Goal: Task Accomplishment & Management: Complete application form

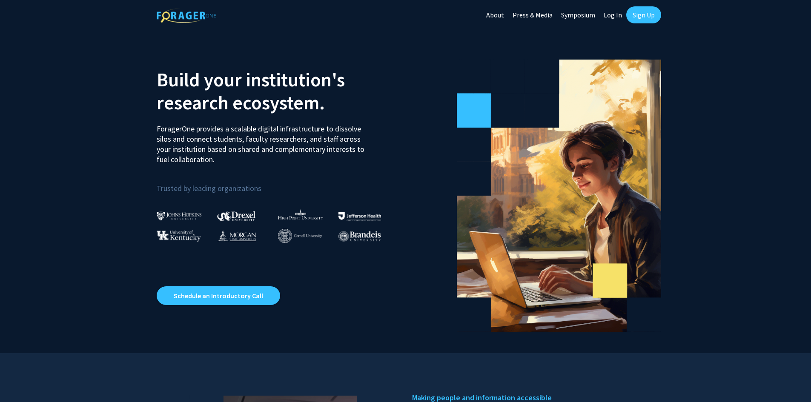
click at [638, 15] on link "Sign Up" at bounding box center [643, 14] width 35 height 17
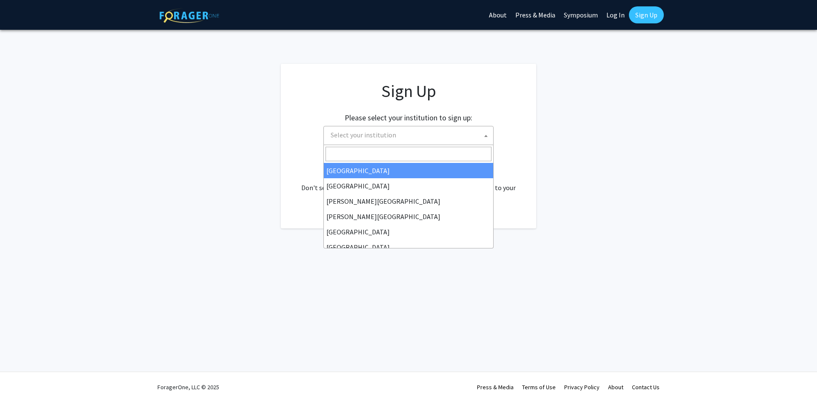
click at [381, 133] on span "Select your institution" at bounding box center [364, 135] width 66 height 9
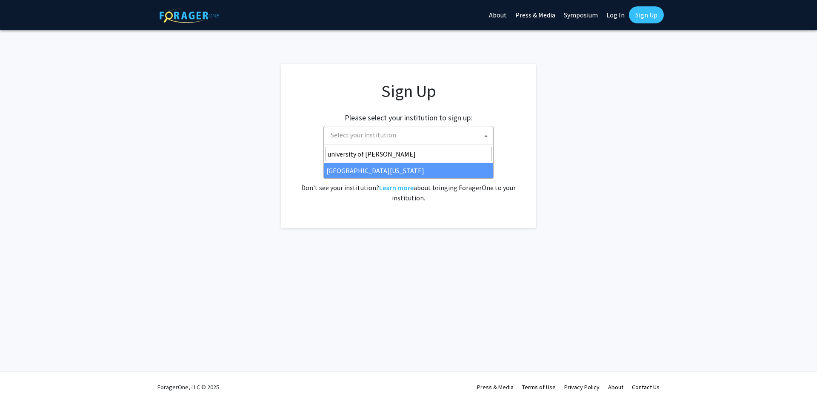
type input "university of [PERSON_NAME]"
select select "13"
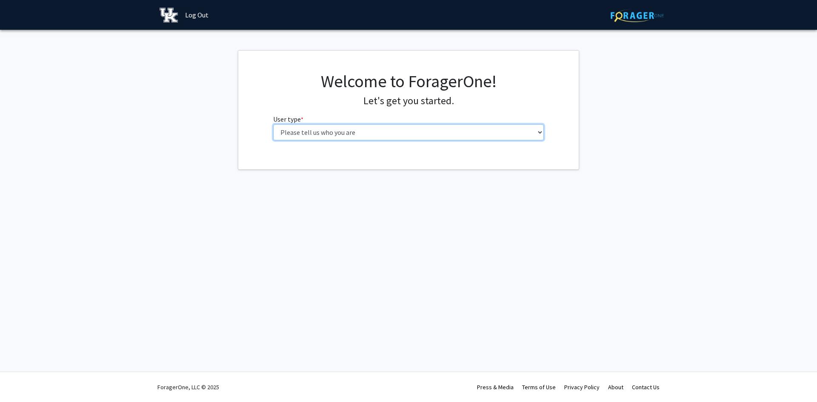
click at [461, 129] on select "Please tell us who you are Undergraduate Student Master's Student Doctoral Cand…" at bounding box center [408, 132] width 271 height 16
select select "1: undergrad"
click at [273, 124] on select "Please tell us who you are Undergraduate Student Master's Student Doctoral Cand…" at bounding box center [408, 132] width 271 height 16
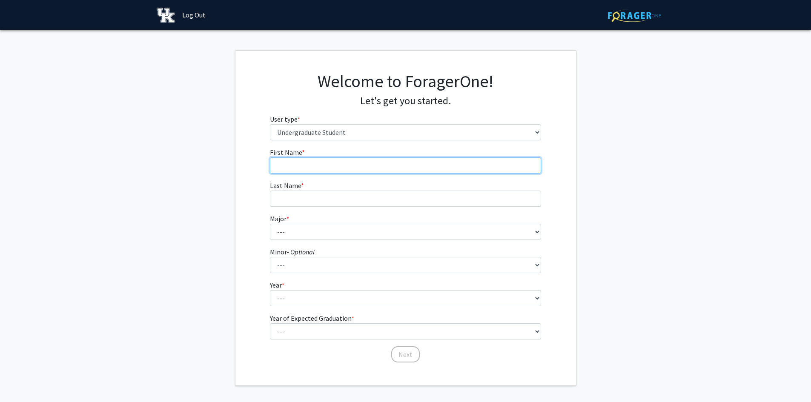
click at [376, 166] on input "First Name * required" at bounding box center [405, 166] width 271 height 16
type input "Venkatesh"
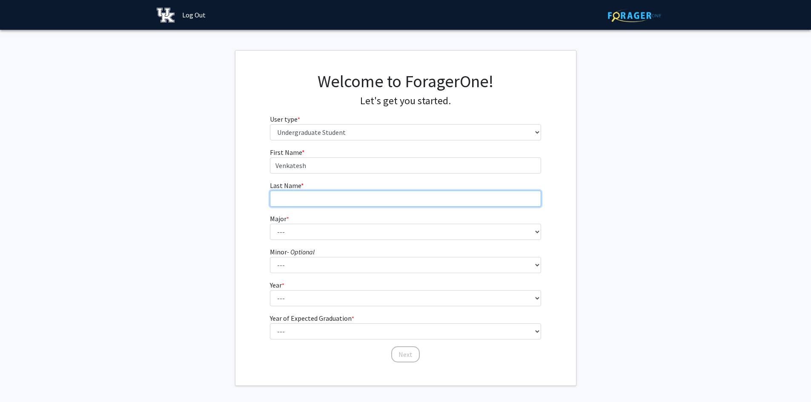
type input "Suryadevara"
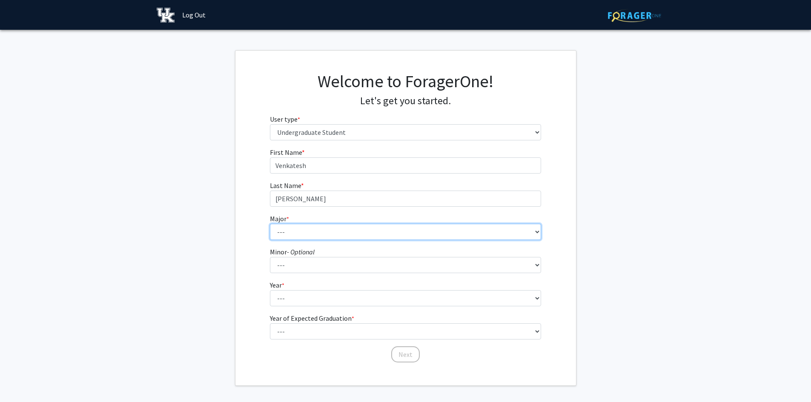
click at [330, 229] on select "--- Accounting Aerospace Engineering African American & Africana Studies Agricu…" at bounding box center [405, 232] width 271 height 16
click at [270, 224] on select "--- Accounting Aerospace Engineering African American & Africana Studies Agricu…" at bounding box center [405, 232] width 271 height 16
click at [335, 229] on select "--- Accounting Aerospace Engineering African American & Africana Studies Agricu…" at bounding box center [405, 232] width 271 height 16
select select "48: 885"
click at [270, 224] on select "--- Accounting Aerospace Engineering African American & Africana Studies Agricu…" at bounding box center [405, 232] width 271 height 16
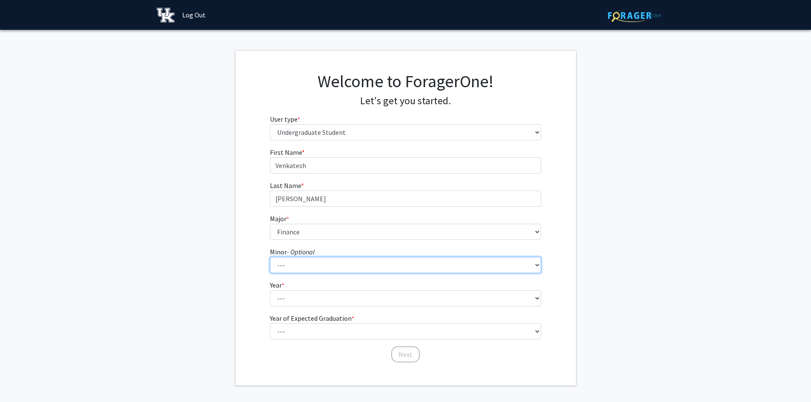
click at [310, 261] on select "--- African American & Africana Studies Agricultural Economics American Studies…" at bounding box center [405, 265] width 271 height 16
select select "23: 675"
click at [270, 257] on select "--- African American & Africana Studies Agricultural Economics American Studies…" at bounding box center [405, 265] width 271 height 16
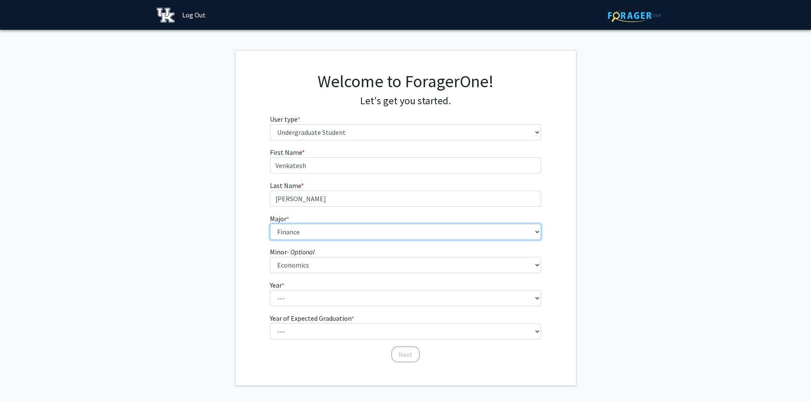
click at [319, 231] on select "--- Accounting Aerospace Engineering African American & Africana Studies Agricu…" at bounding box center [405, 232] width 271 height 16
click at [270, 224] on select "--- Accounting Aerospace Engineering African American & Africana Studies Agricu…" at bounding box center [405, 232] width 271 height 16
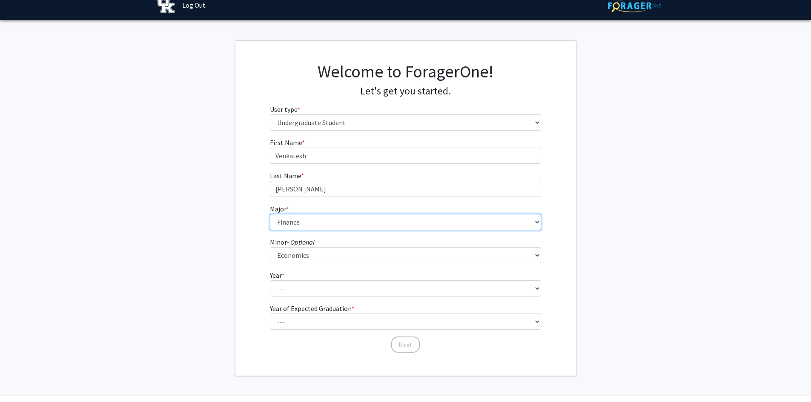
scroll to position [10, 0]
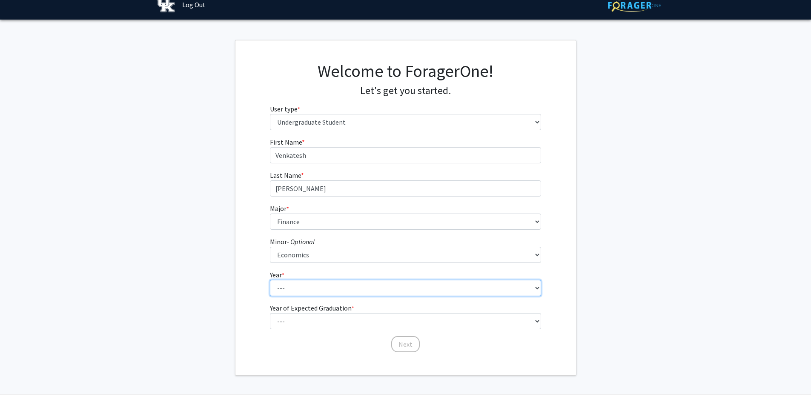
click at [305, 282] on select "--- First-year Sophomore Junior Senior Postbaccalaureate Certificate" at bounding box center [405, 288] width 271 height 16
select select "4: senior"
click at [270, 280] on select "--- First-year Sophomore Junior Senior Postbaccalaureate Certificate" at bounding box center [405, 288] width 271 height 16
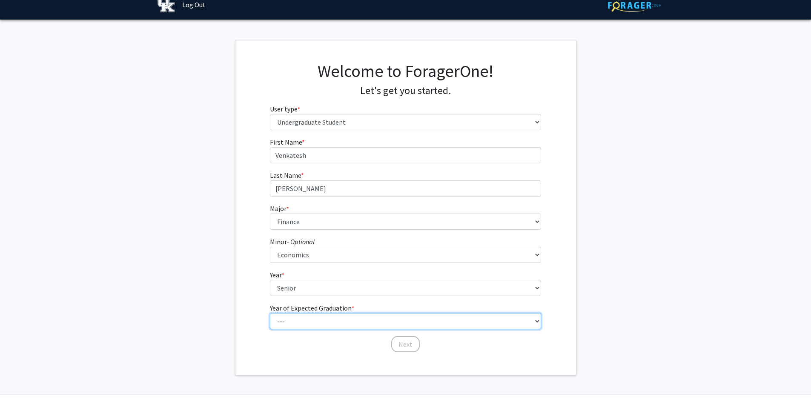
click at [298, 318] on select "--- 2025 2026 2027 2028 2029 2030 2031 2032 2033 2034" at bounding box center [405, 321] width 271 height 16
select select "2: 2026"
click at [270, 313] on select "--- 2025 2026 2027 2028 2029 2030 2031 2032 2033 2034" at bounding box center [405, 321] width 271 height 16
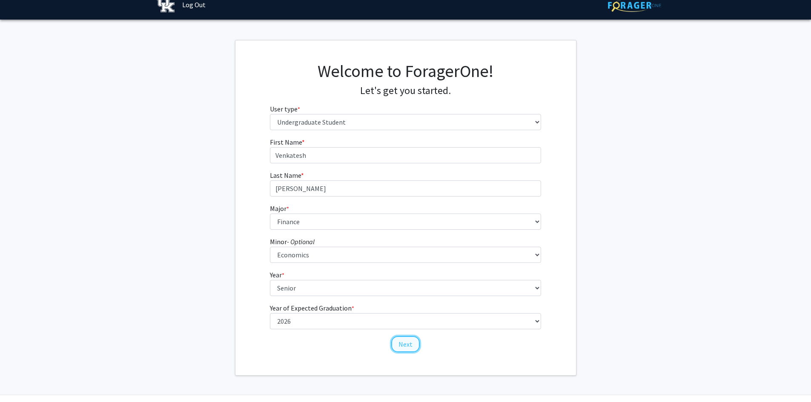
click at [407, 343] on button "Next" at bounding box center [405, 344] width 29 height 16
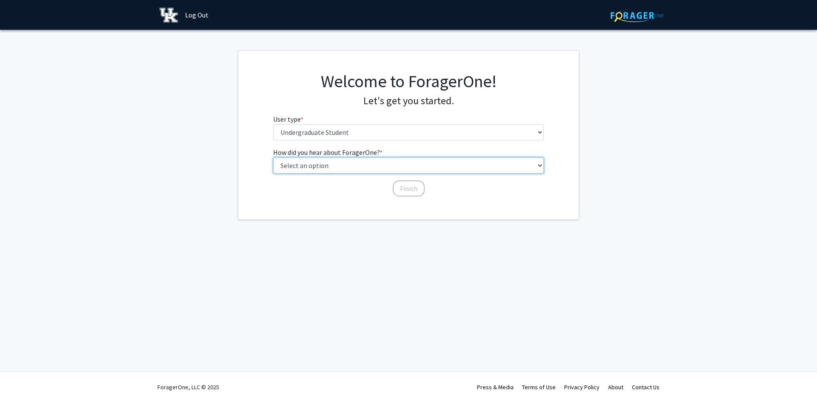
click at [347, 164] on select "Select an option Peer/student recommendation Faculty/staff recommendation Unive…" at bounding box center [408, 166] width 271 height 16
select select "3: university_website"
click at [273, 158] on select "Select an option Peer/student recommendation Faculty/staff recommendation Unive…" at bounding box center [408, 166] width 271 height 16
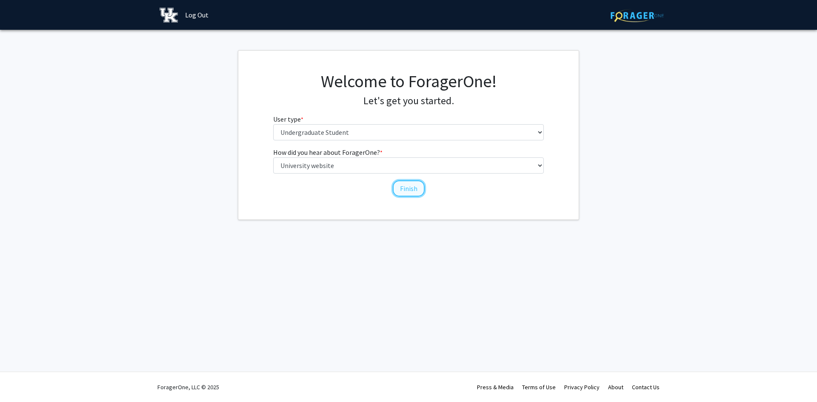
click at [399, 190] on button "Finish" at bounding box center [409, 189] width 32 height 16
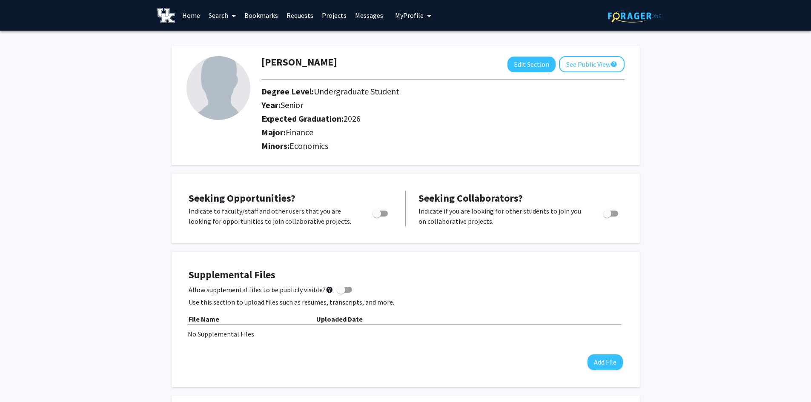
click at [378, 213] on span "Toggle" at bounding box center [377, 213] width 9 height 9
click at [377, 217] on input "Are you actively seeking opportunities?" at bounding box center [376, 217] width 0 height 0
checkbox input "true"
click at [233, 15] on icon at bounding box center [234, 15] width 4 height 7
click at [333, 12] on link "Projects" at bounding box center [334, 15] width 33 height 30
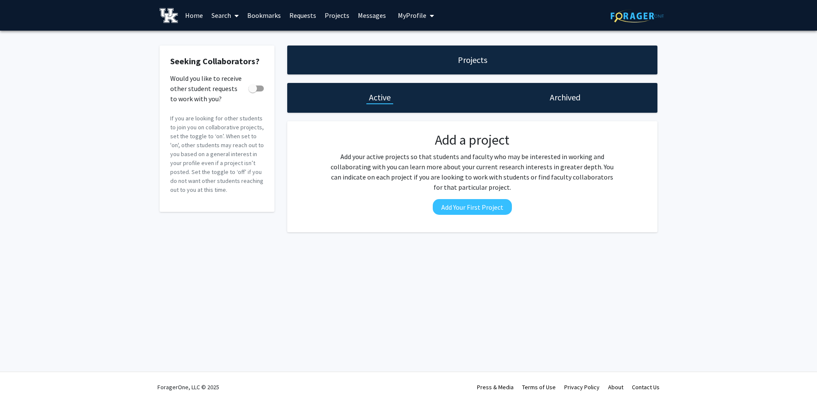
click at [302, 15] on link "Requests" at bounding box center [302, 15] width 35 height 30
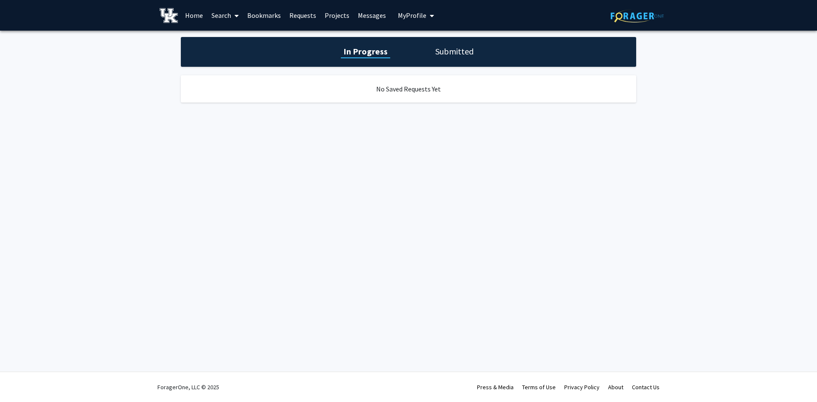
click at [435, 54] on h1 "Submitted" at bounding box center [454, 52] width 43 height 12
click at [357, 53] on h1 "In Progress" at bounding box center [365, 52] width 46 height 12
click at [194, 16] on link "Home" at bounding box center [194, 15] width 26 height 30
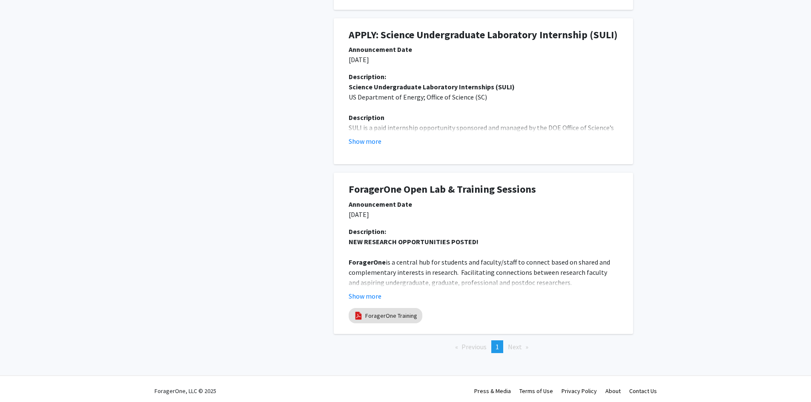
scroll to position [427, 0]
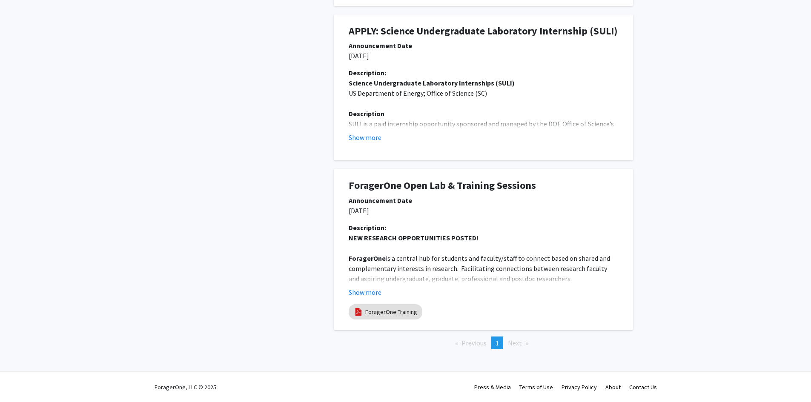
click at [521, 344] on span "Next page" at bounding box center [515, 343] width 14 height 9
click at [375, 290] on button "Show more" at bounding box center [365, 292] width 33 height 10
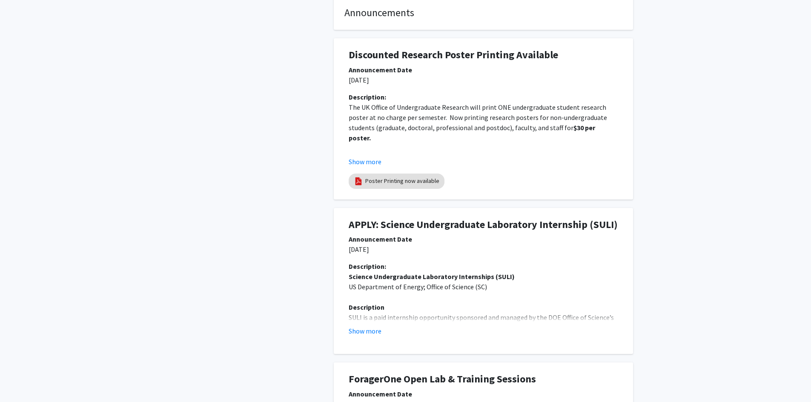
scroll to position [0, 0]
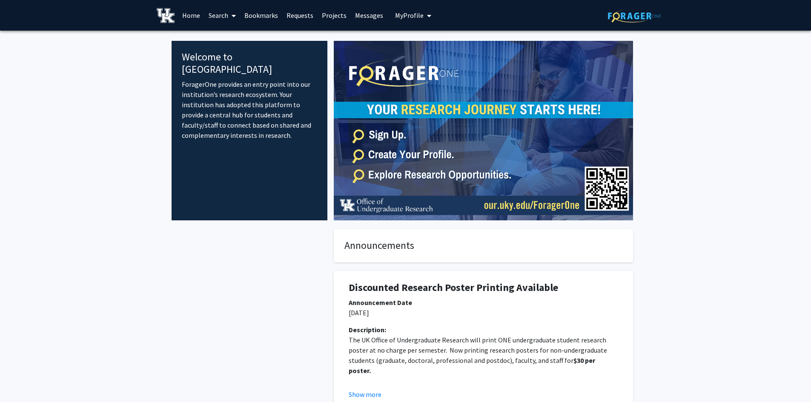
click at [233, 15] on icon at bounding box center [234, 15] width 4 height 7
click at [246, 46] on span "Faculty/Staff" at bounding box center [235, 39] width 63 height 17
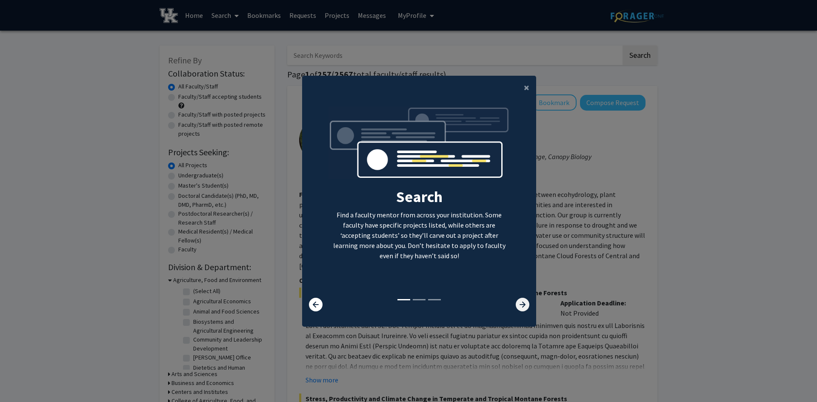
click at [519, 304] on icon at bounding box center [523, 305] width 14 height 14
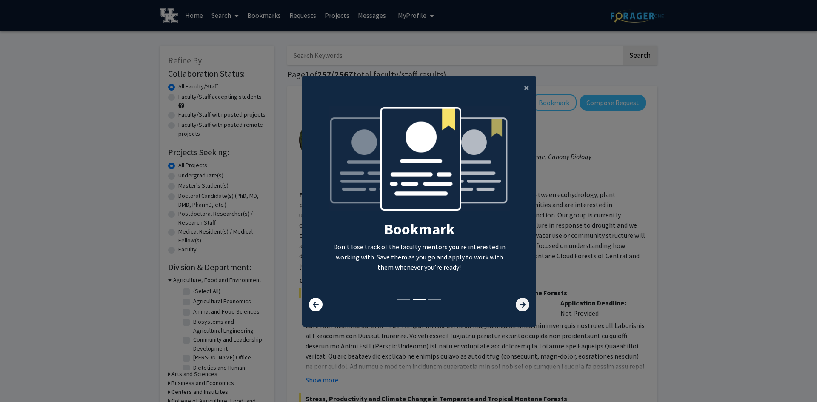
click at [519, 304] on icon at bounding box center [523, 305] width 14 height 14
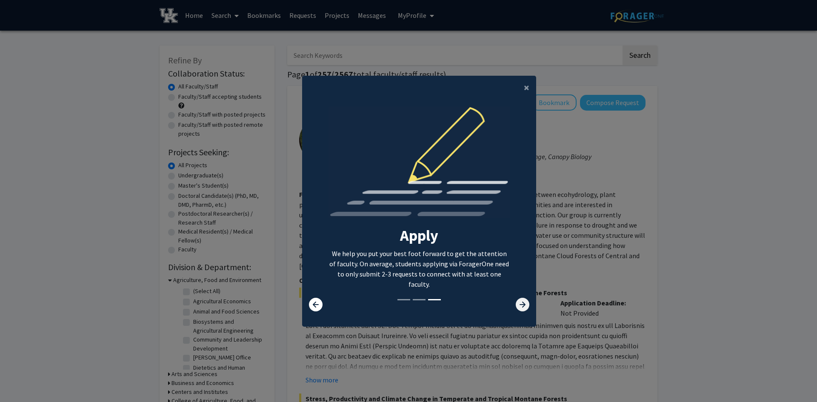
click at [519, 304] on icon at bounding box center [523, 305] width 14 height 14
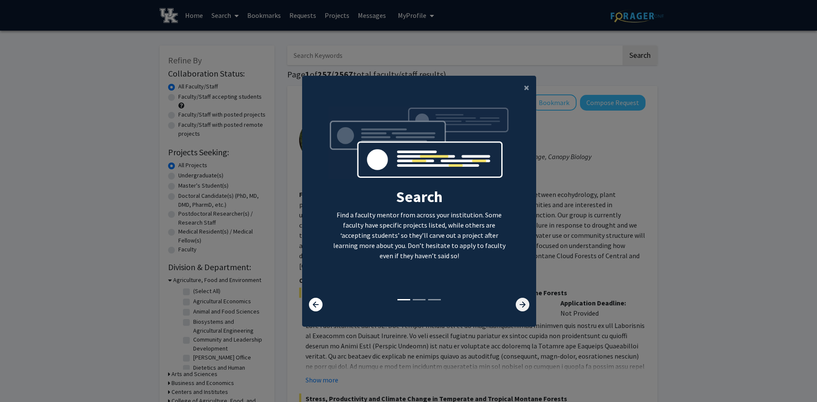
click at [517, 302] on icon at bounding box center [523, 305] width 14 height 14
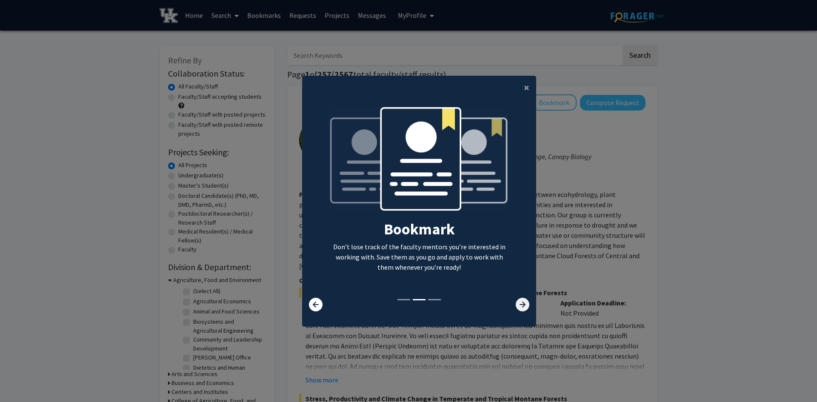
click at [519, 304] on icon at bounding box center [523, 305] width 14 height 14
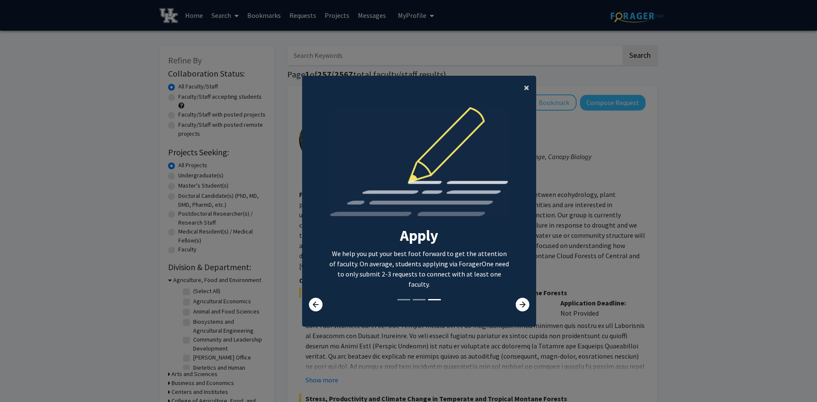
click at [526, 88] on span "×" at bounding box center [527, 87] width 6 height 13
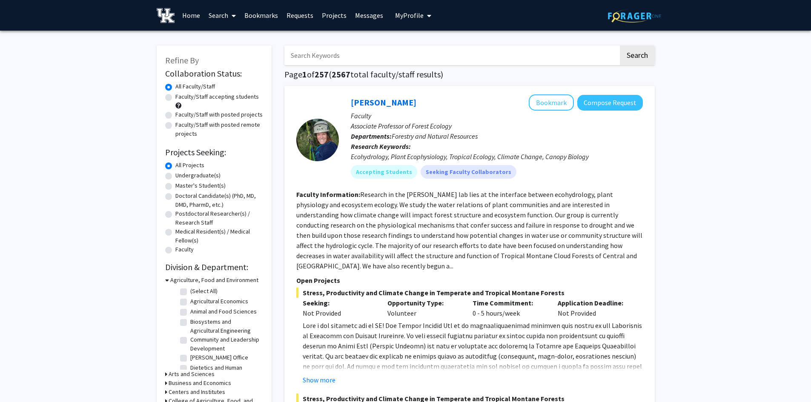
click at [175, 98] on label "Faculty/Staff accepting students" at bounding box center [216, 96] width 83 height 9
click at [175, 98] on input "Faculty/Staff accepting students" at bounding box center [178, 95] width 6 height 6
radio input "true"
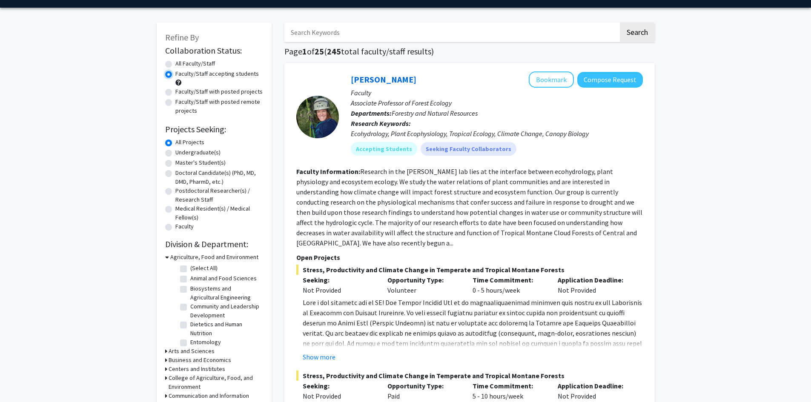
scroll to position [23, 0]
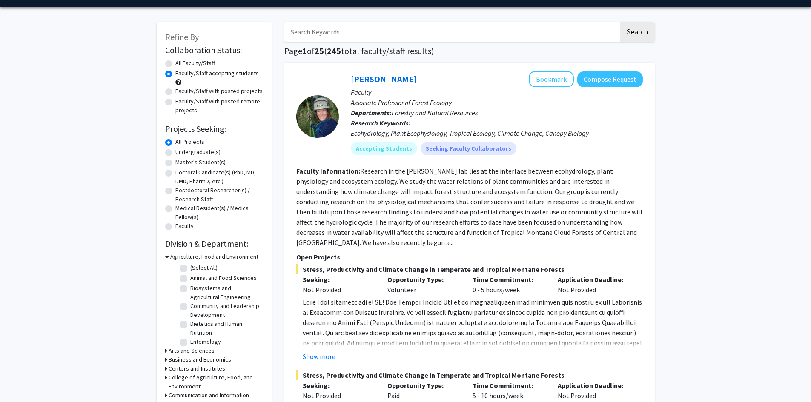
click at [175, 153] on label "Undergraduate(s)" at bounding box center [197, 152] width 45 height 9
click at [175, 153] on input "Undergraduate(s)" at bounding box center [178, 151] width 6 height 6
radio input "true"
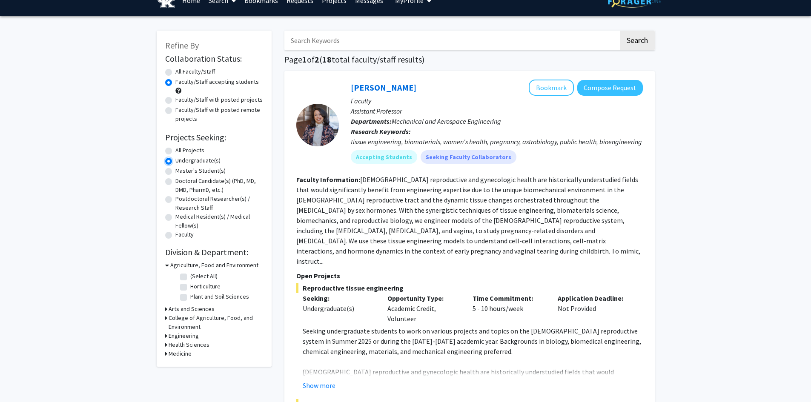
scroll to position [15, 0]
click at [166, 345] on icon at bounding box center [166, 344] width 2 height 9
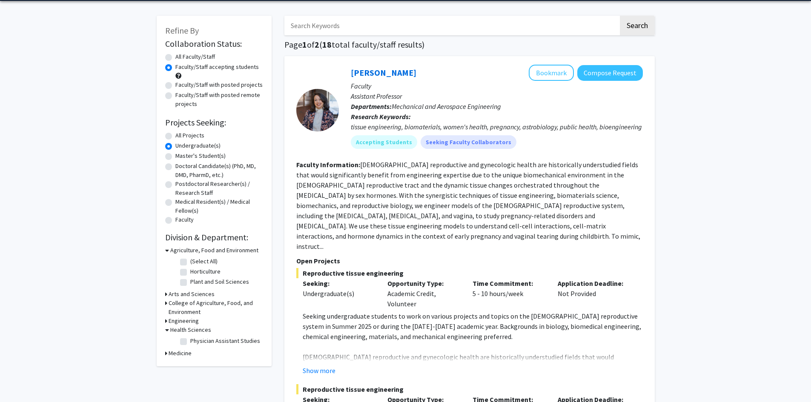
click at [165, 354] on icon at bounding box center [166, 353] width 2 height 9
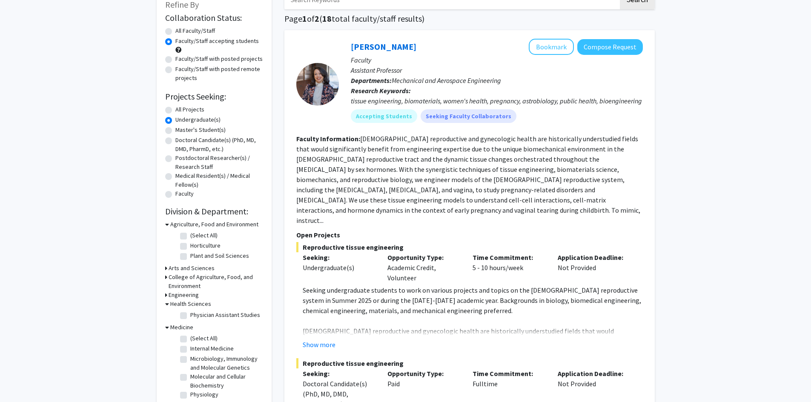
scroll to position [55, 0]
click at [166, 267] on icon at bounding box center [166, 268] width 2 height 9
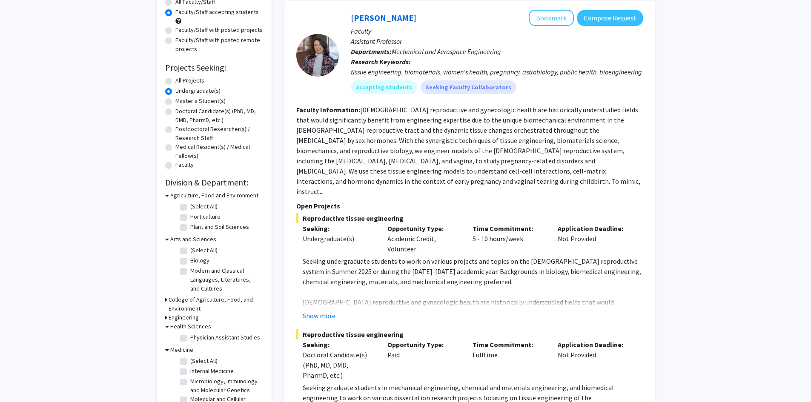
scroll to position [85, 0]
click at [165, 299] on icon at bounding box center [166, 299] width 2 height 9
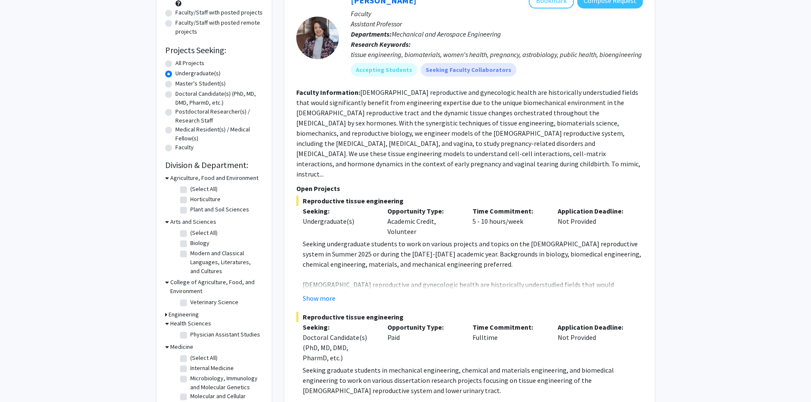
scroll to position [103, 0]
click at [165, 316] on icon at bounding box center [166, 314] width 2 height 9
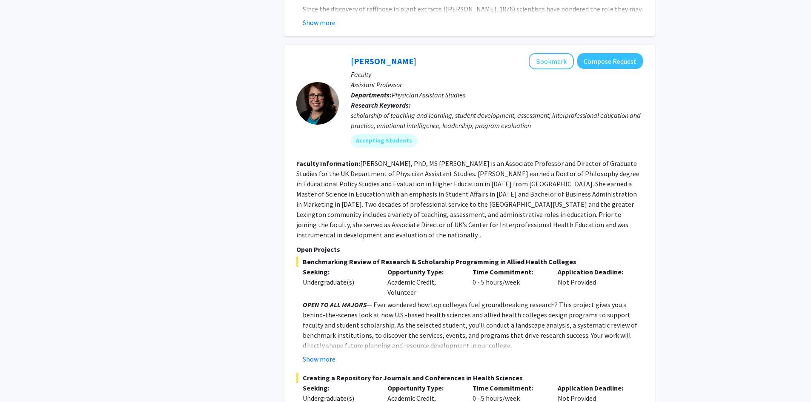
scroll to position [4432, 0]
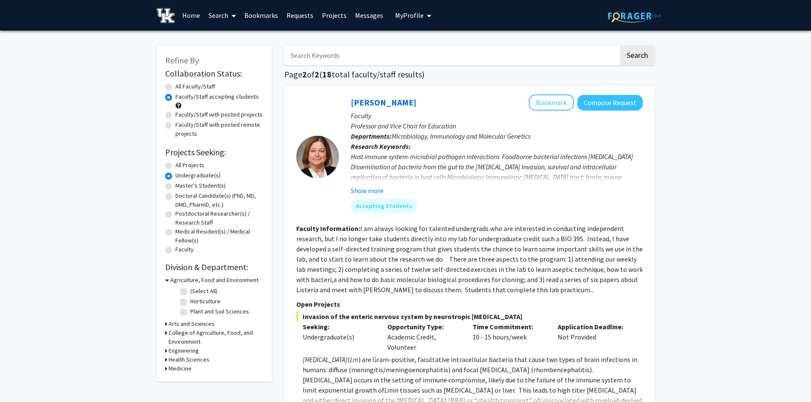
click at [175, 166] on label "All Projects" at bounding box center [189, 165] width 29 height 9
click at [175, 166] on input "All Projects" at bounding box center [178, 164] width 6 height 6
radio input "true"
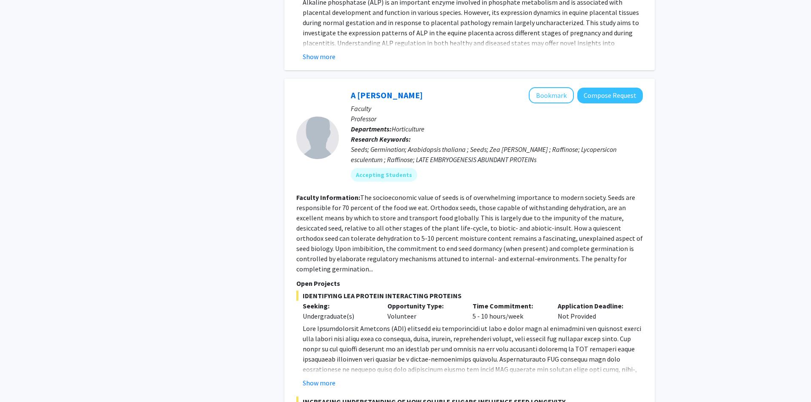
scroll to position [4575, 0]
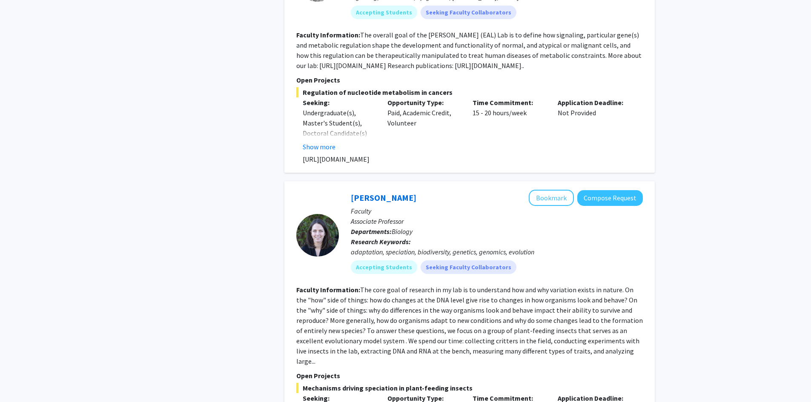
scroll to position [3344, 0]
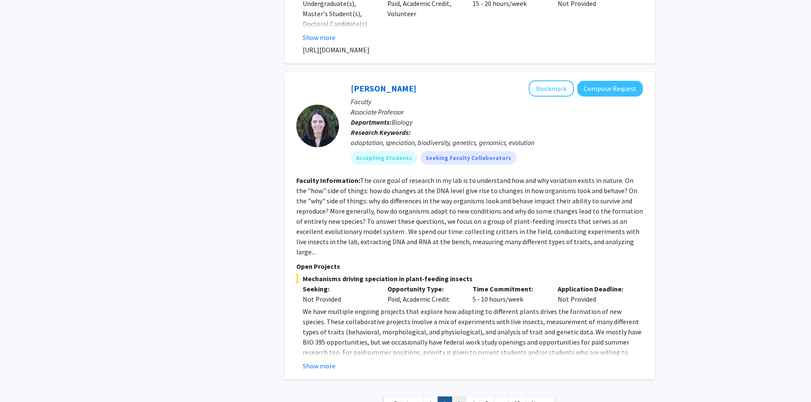
click at [457, 397] on link "3" at bounding box center [459, 404] width 14 height 15
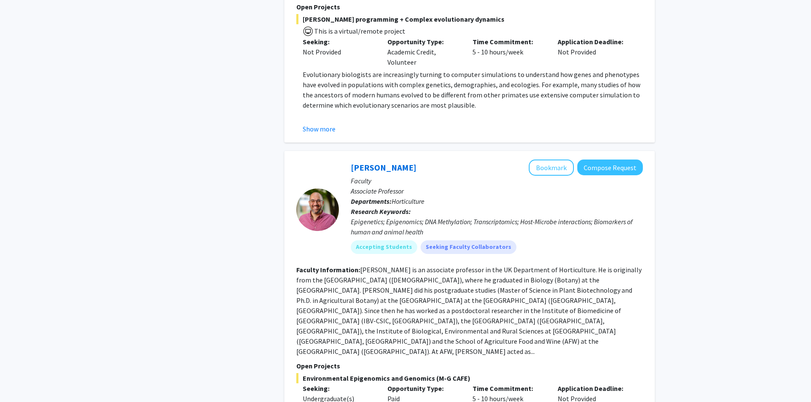
scroll to position [2757, 0]
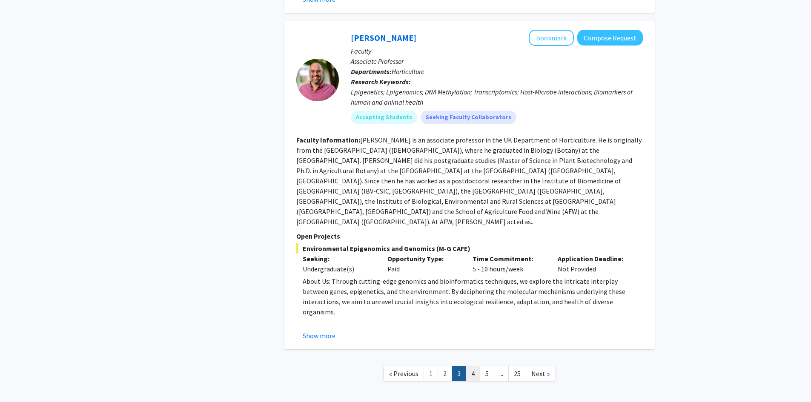
click at [470, 367] on link "4" at bounding box center [473, 374] width 14 height 15
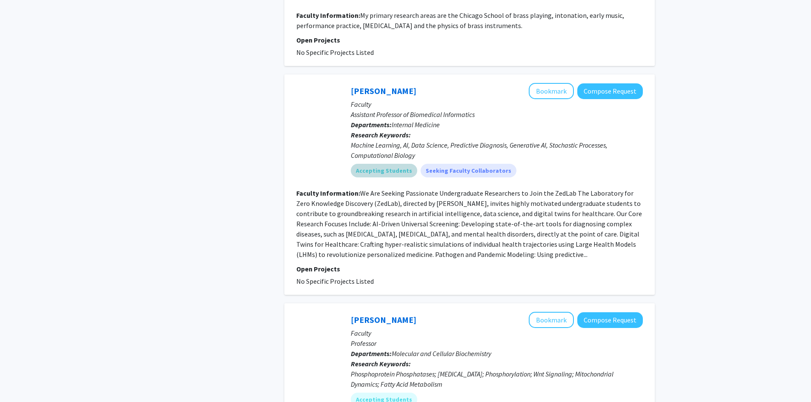
scroll to position [2010, 0]
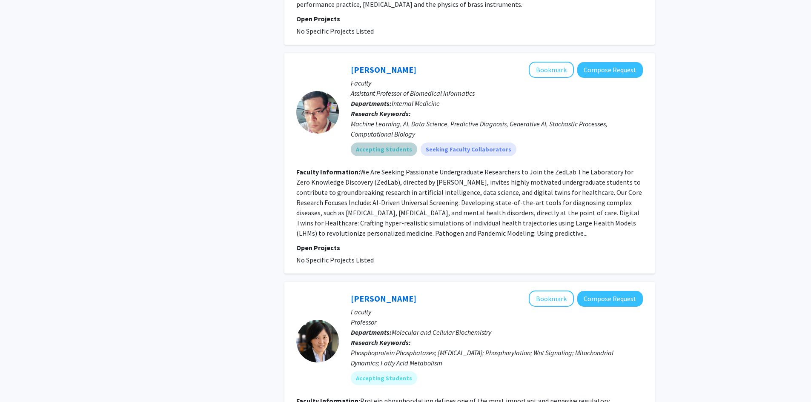
click at [381, 143] on mat-chip "Accepting Students" at bounding box center [384, 150] width 66 height 14
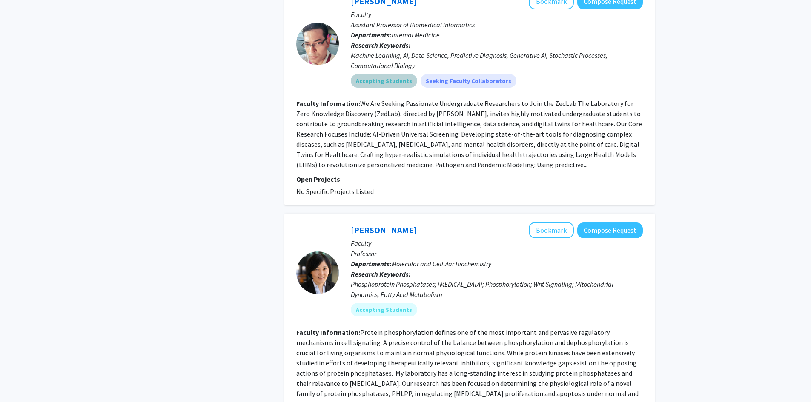
scroll to position [2143, 0]
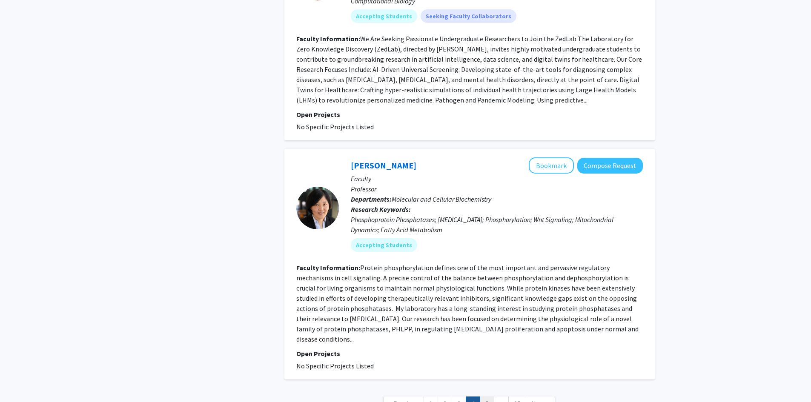
click at [487, 397] on link "5" at bounding box center [487, 404] width 14 height 15
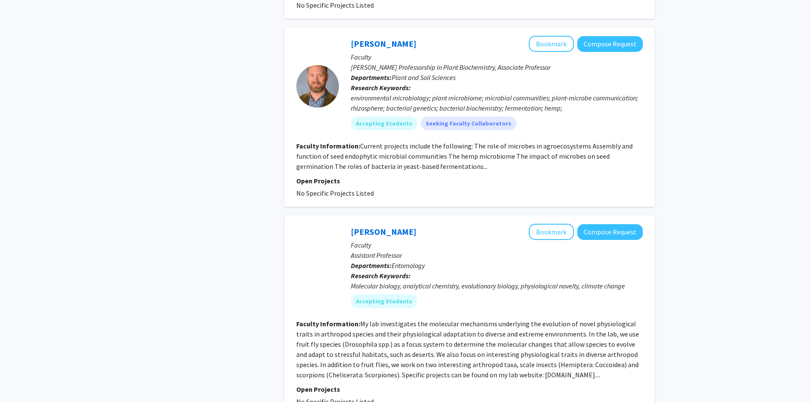
scroll to position [1947, 0]
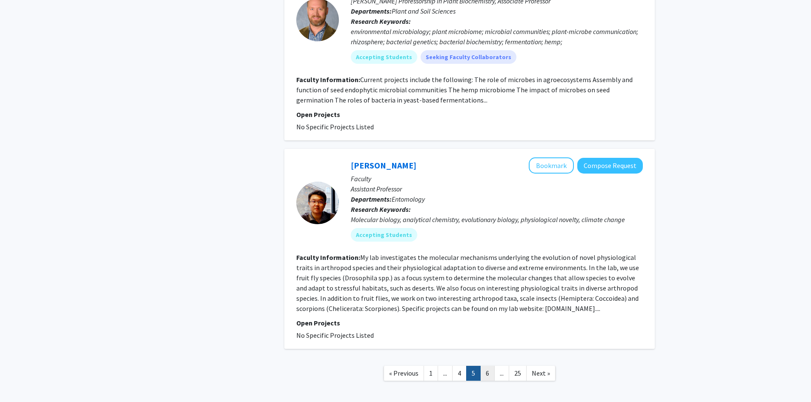
click at [490, 366] on link "6" at bounding box center [487, 373] width 14 height 15
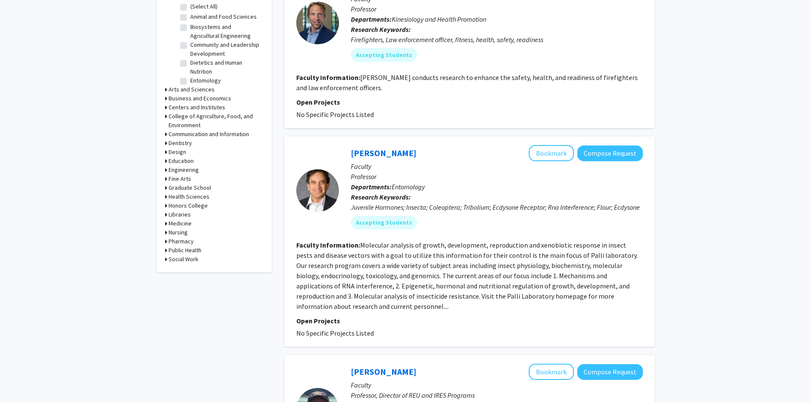
scroll to position [285, 0]
click at [166, 249] on icon at bounding box center [166, 250] width 2 height 9
click at [165, 96] on icon at bounding box center [166, 98] width 2 height 9
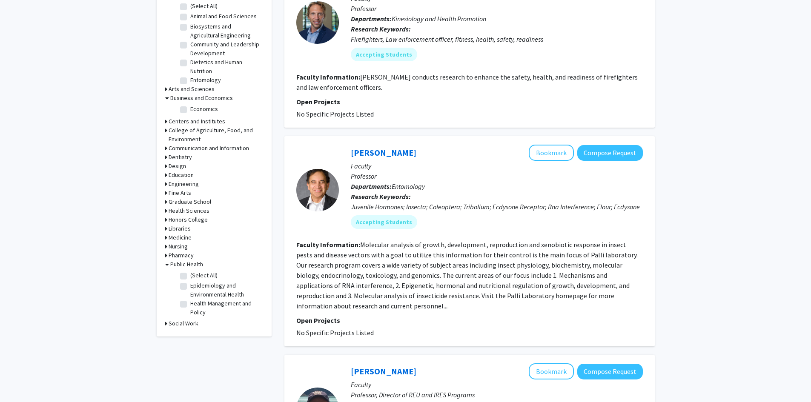
click at [190, 112] on label "Economics" at bounding box center [204, 109] width 28 height 9
click at [190, 110] on input "Economics" at bounding box center [193, 108] width 6 height 6
checkbox input "true"
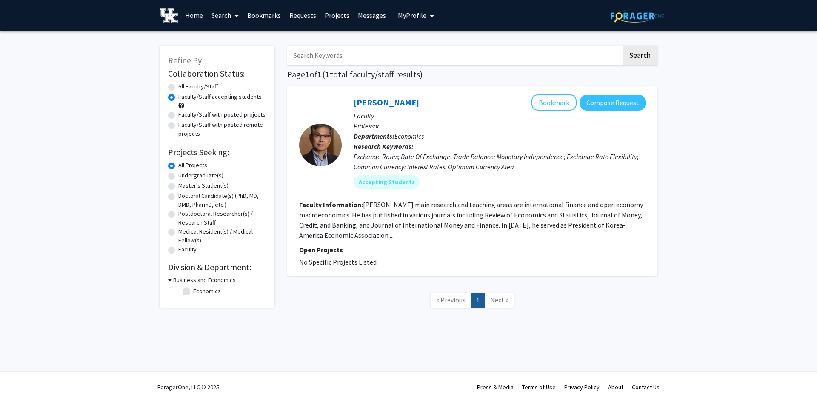
checkbox input "false"
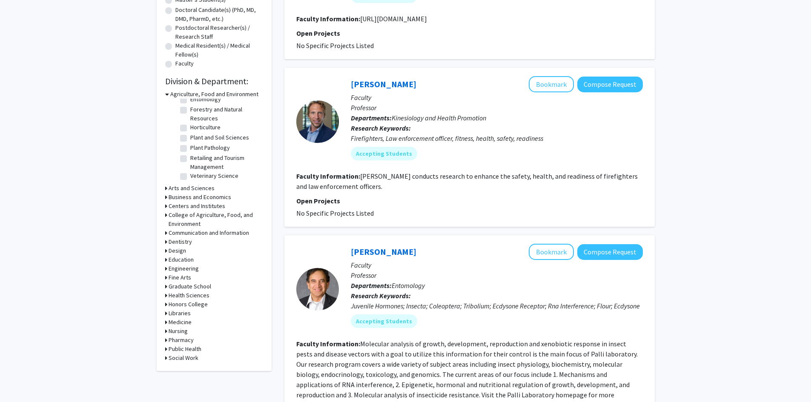
scroll to position [189, 0]
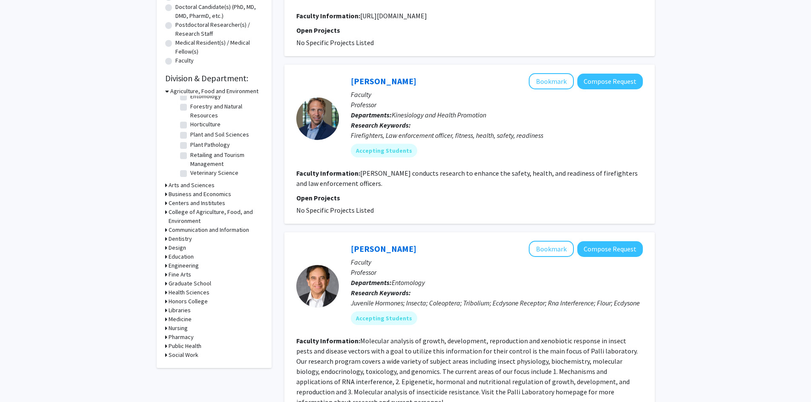
click at [165, 346] on icon at bounding box center [166, 346] width 2 height 9
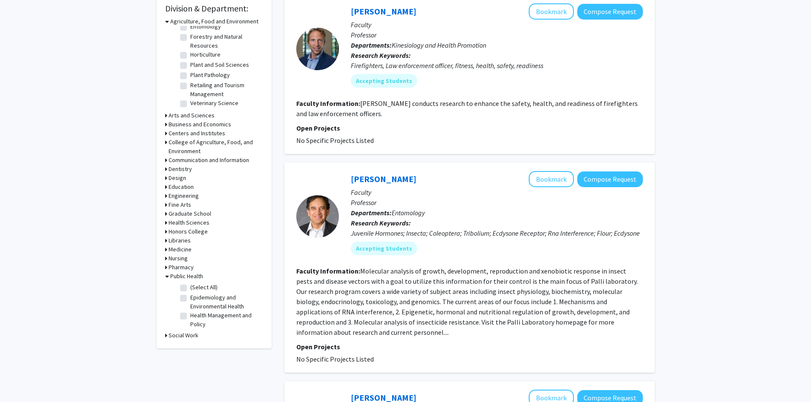
scroll to position [259, 0]
click at [190, 286] on label "(Select All)" at bounding box center [203, 287] width 27 height 9
click at [190, 286] on input "(Select All)" at bounding box center [193, 286] width 6 height 6
checkbox input "true"
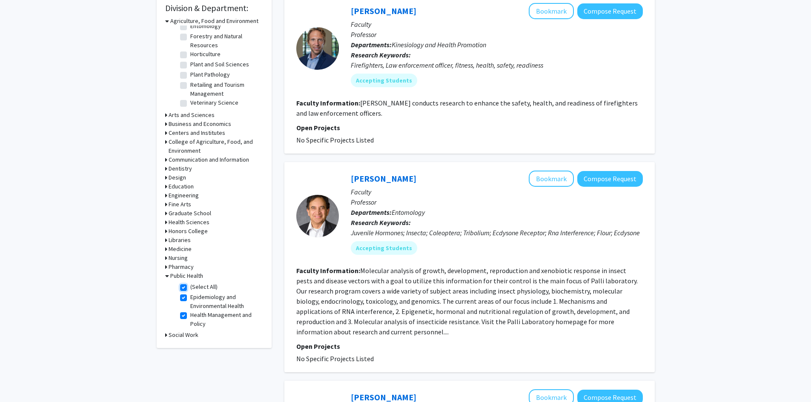
checkbox input "true"
